Goal: Information Seeking & Learning: Learn about a topic

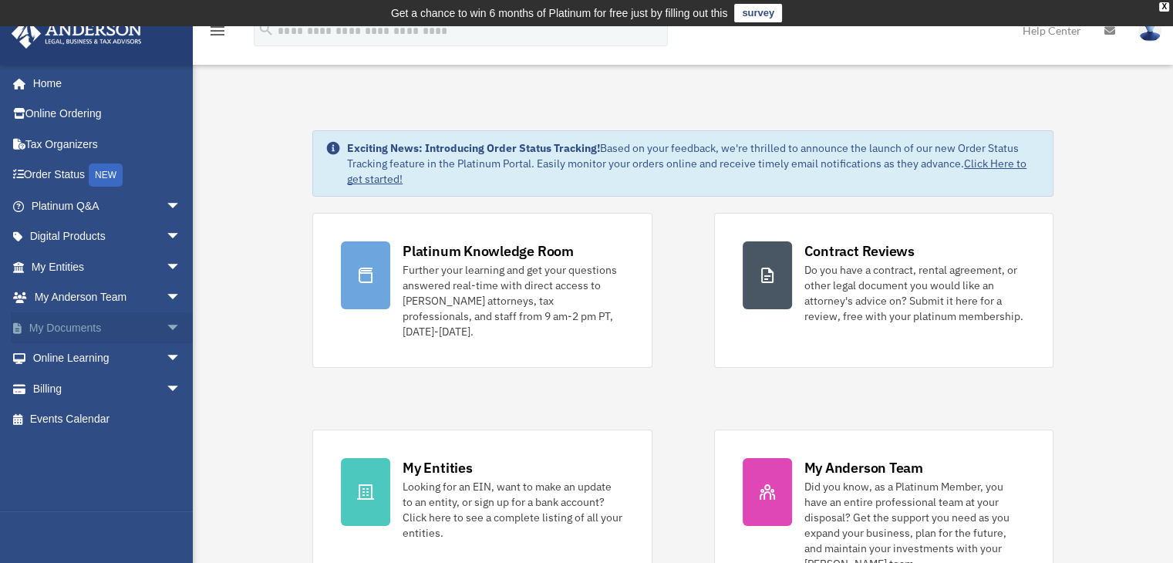
click at [166, 323] on span "arrow_drop_down" at bounding box center [181, 328] width 31 height 32
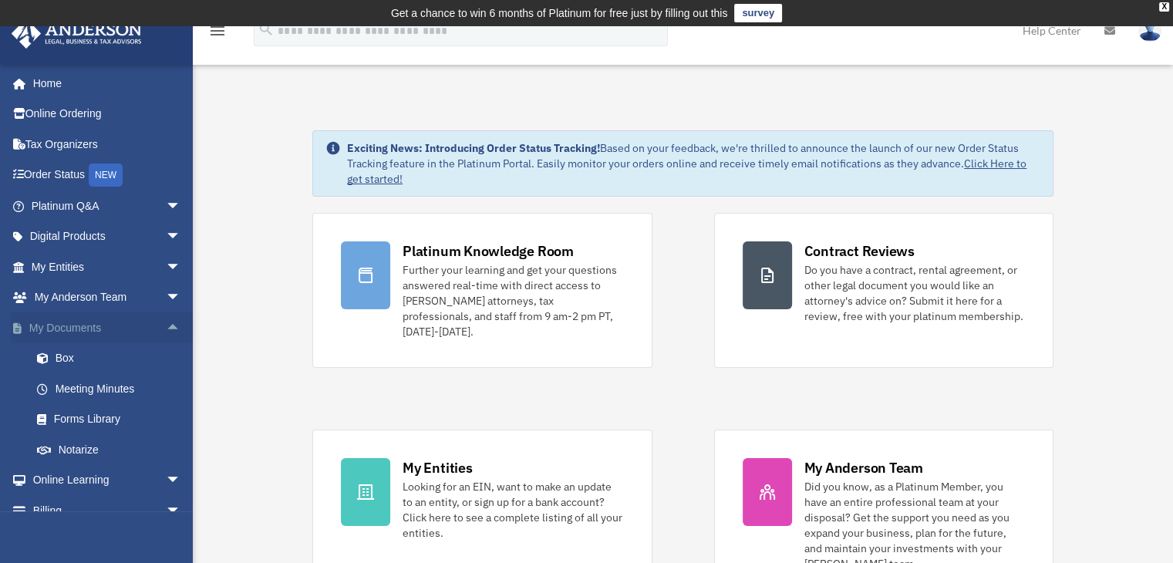
click at [166, 325] on span "arrow_drop_up" at bounding box center [181, 328] width 31 height 32
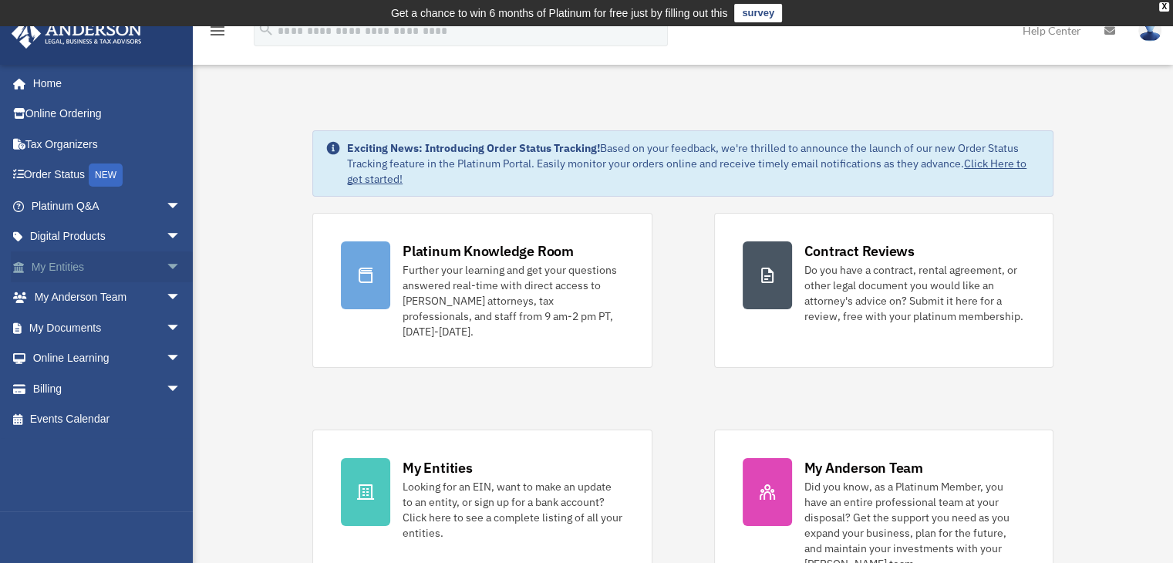
click at [166, 272] on span "arrow_drop_down" at bounding box center [181, 267] width 31 height 32
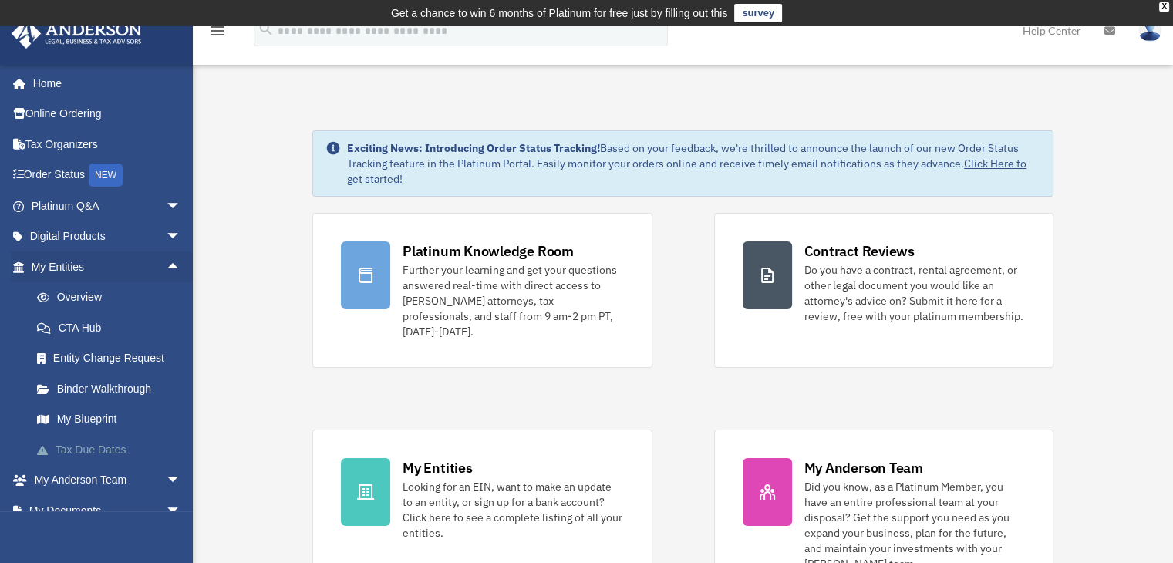
click at [83, 449] on link "Tax Due Dates" at bounding box center [113, 449] width 183 height 31
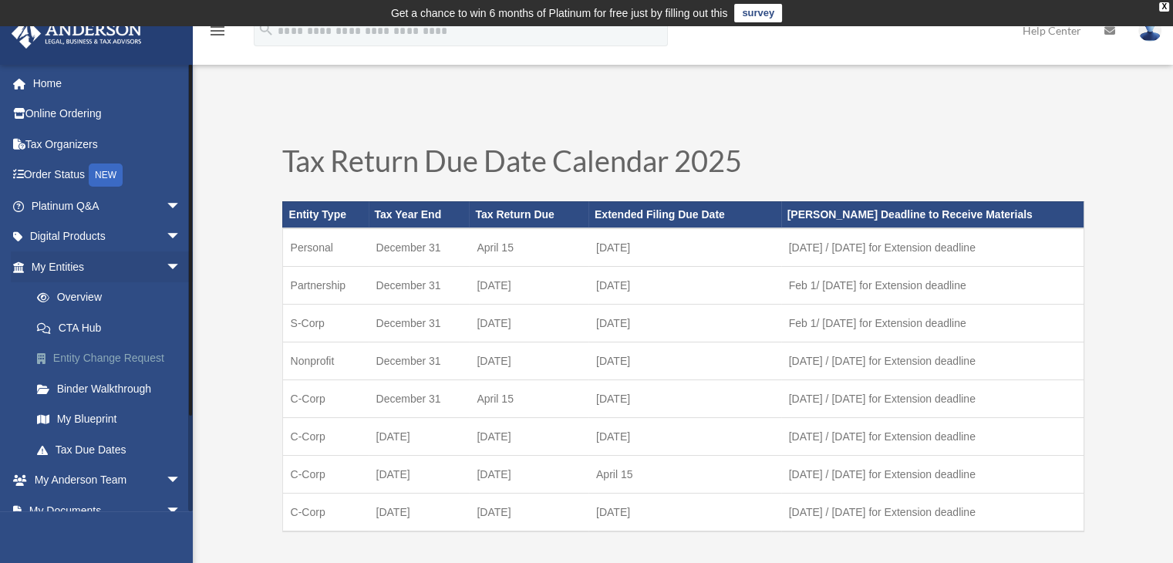
drag, startPoint x: 581, startPoint y: 281, endPoint x: 165, endPoint y: 364, distance: 424.4
click at [117, 389] on link "Binder Walkthrough" at bounding box center [113, 388] width 183 height 31
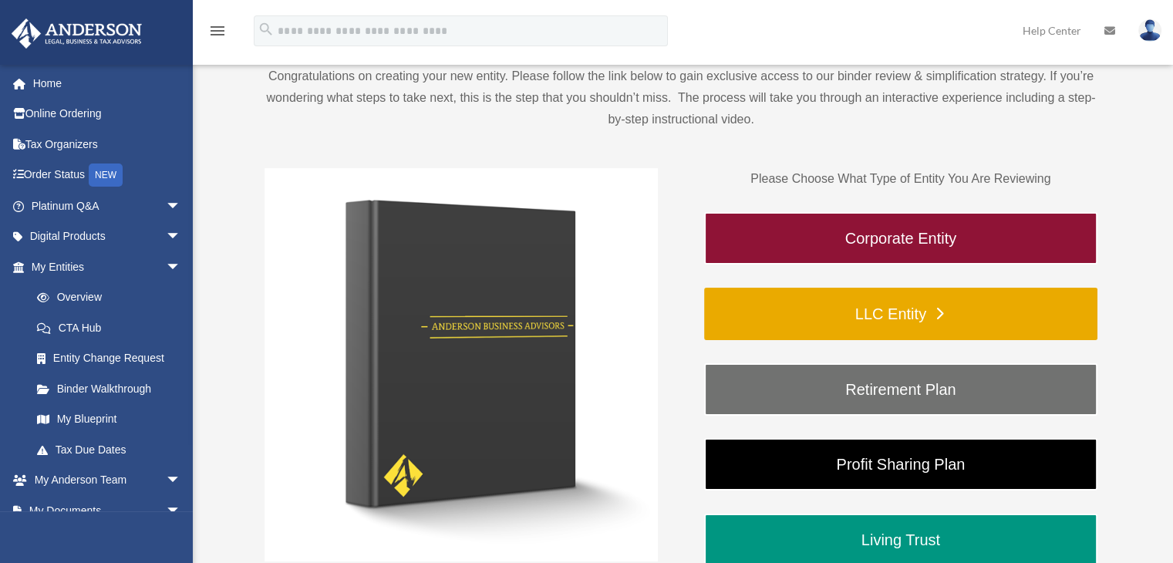
scroll to position [171, 0]
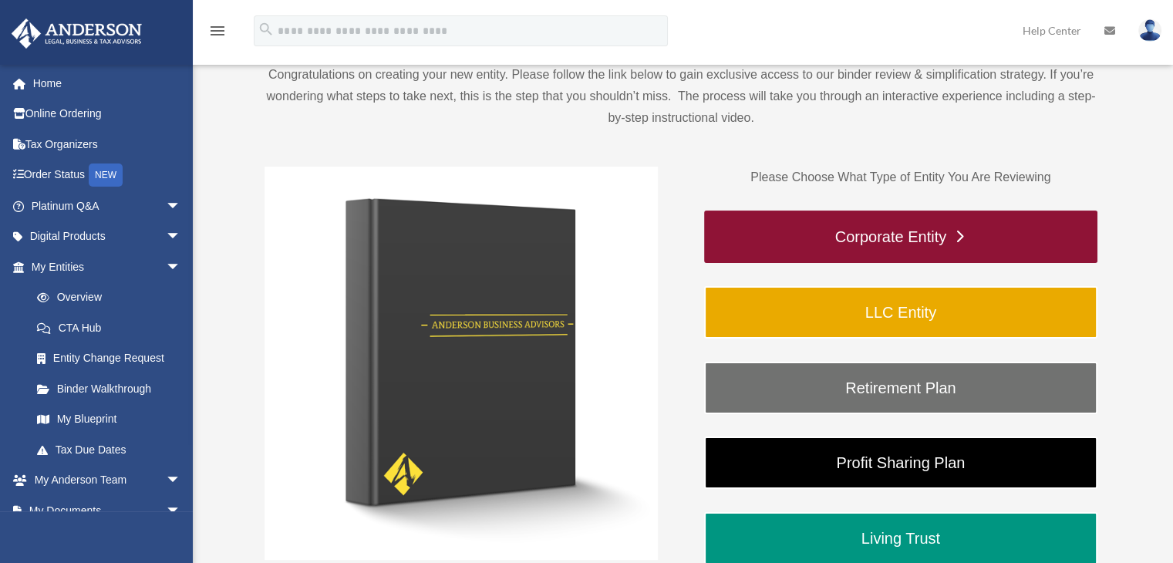
click at [814, 247] on link "Corporate Entity" at bounding box center [900, 236] width 393 height 52
